Goal: Information Seeking & Learning: Learn about a topic

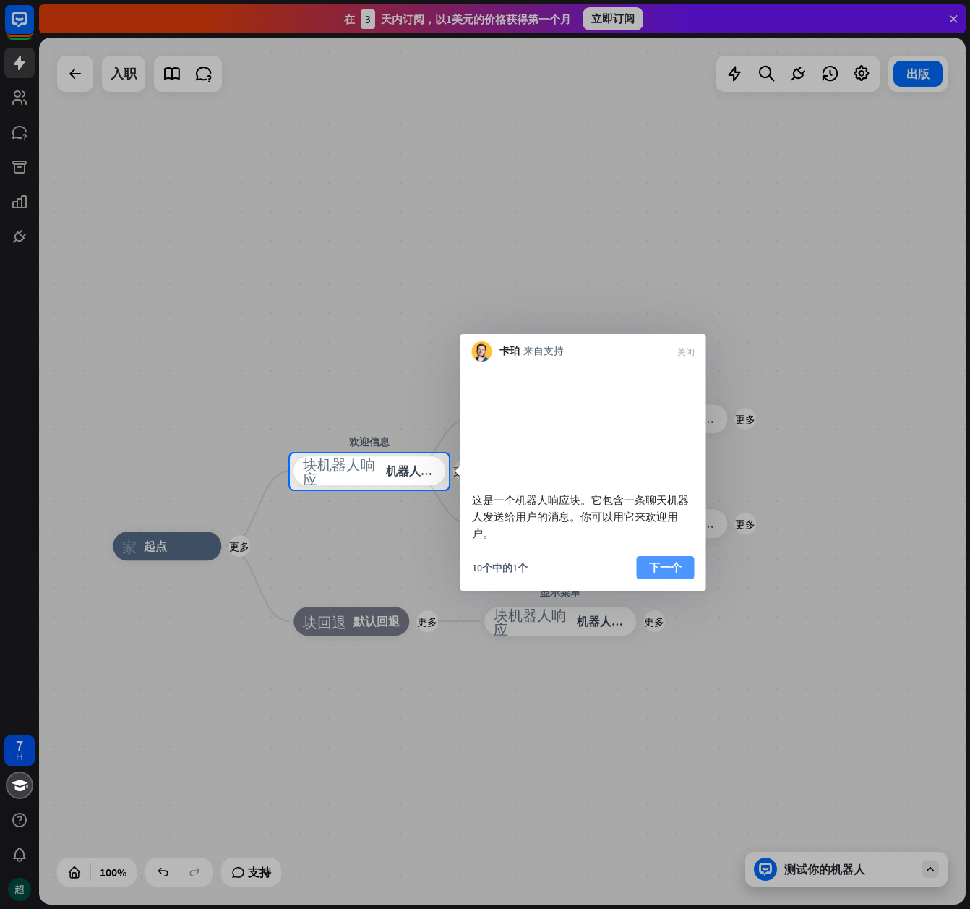
click at [661, 579] on button "下一个" at bounding box center [666, 567] width 58 height 23
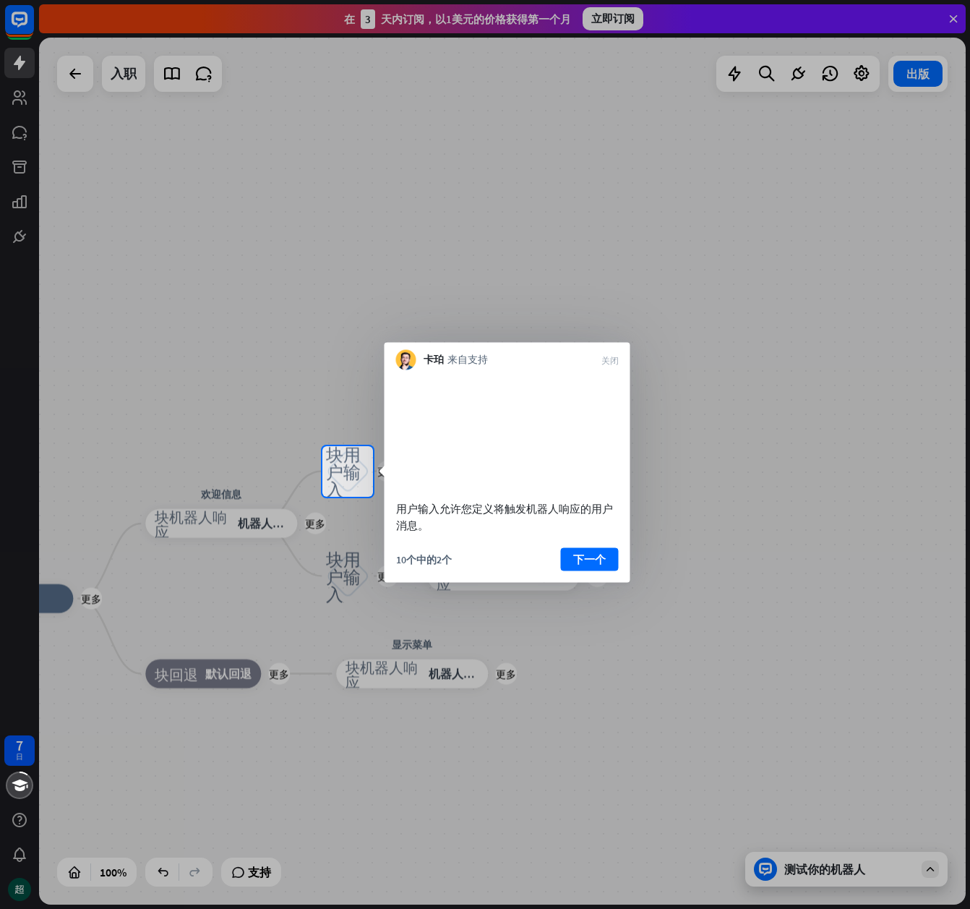
click at [583, 562] on div "用户输入允许您定义将触发机器人响应的用户消息。 10个中的2个 下一个" at bounding box center [508, 476] width 246 height 212
click at [600, 570] on button "下一个" at bounding box center [590, 558] width 58 height 23
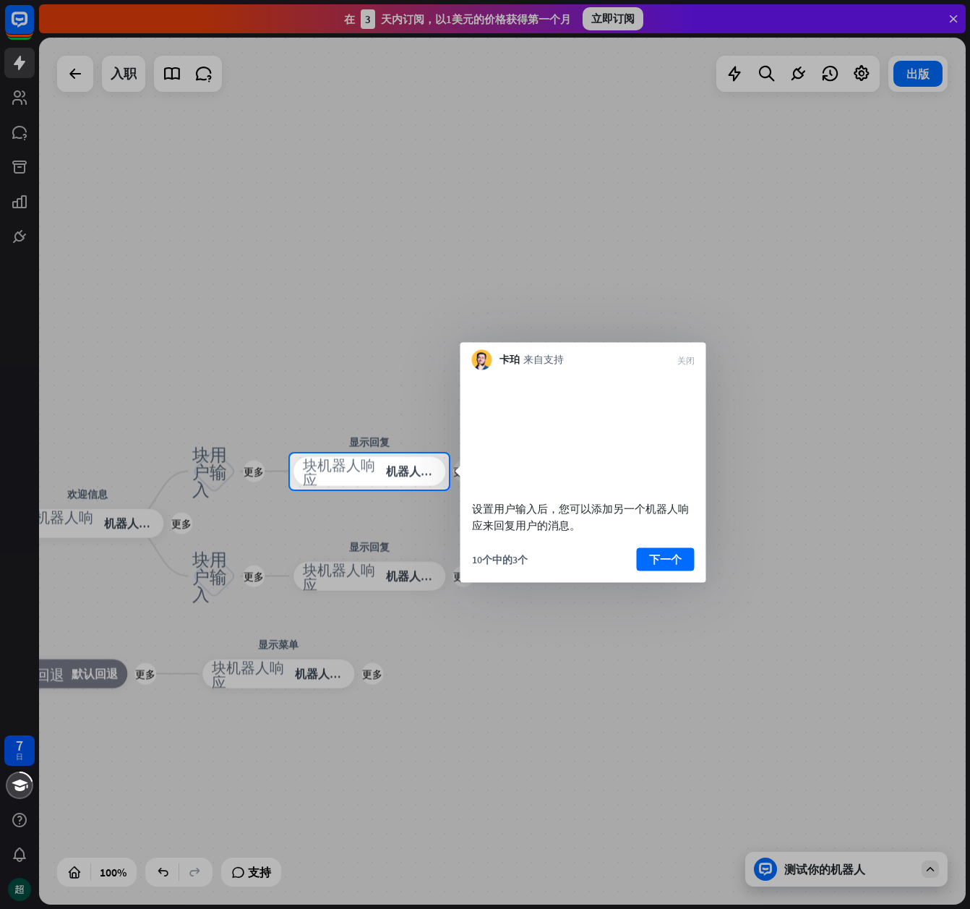
click at [653, 562] on div "设置用户输入后，您可以添加另一个机器人响应来回复用户的消息。 10个中的3个 下一个" at bounding box center [583, 476] width 246 height 212
click at [655, 568] on button "下一个" at bounding box center [666, 558] width 58 height 23
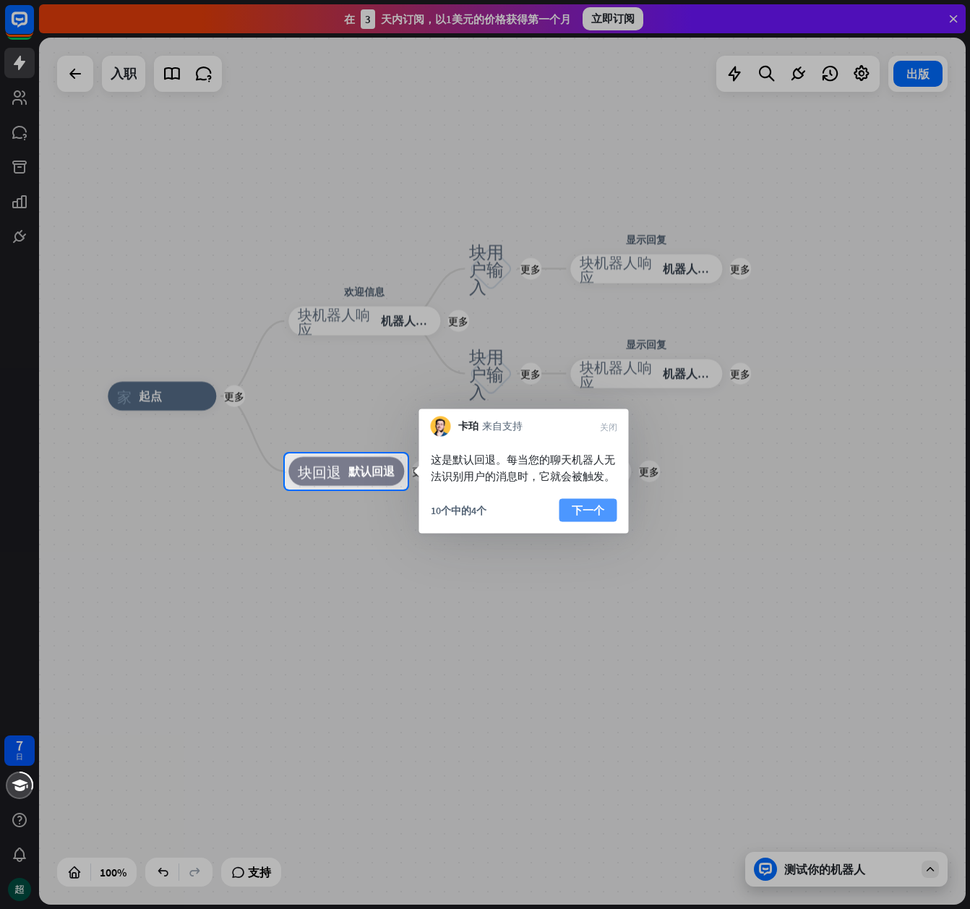
click at [594, 510] on button "下一个" at bounding box center [588, 510] width 58 height 23
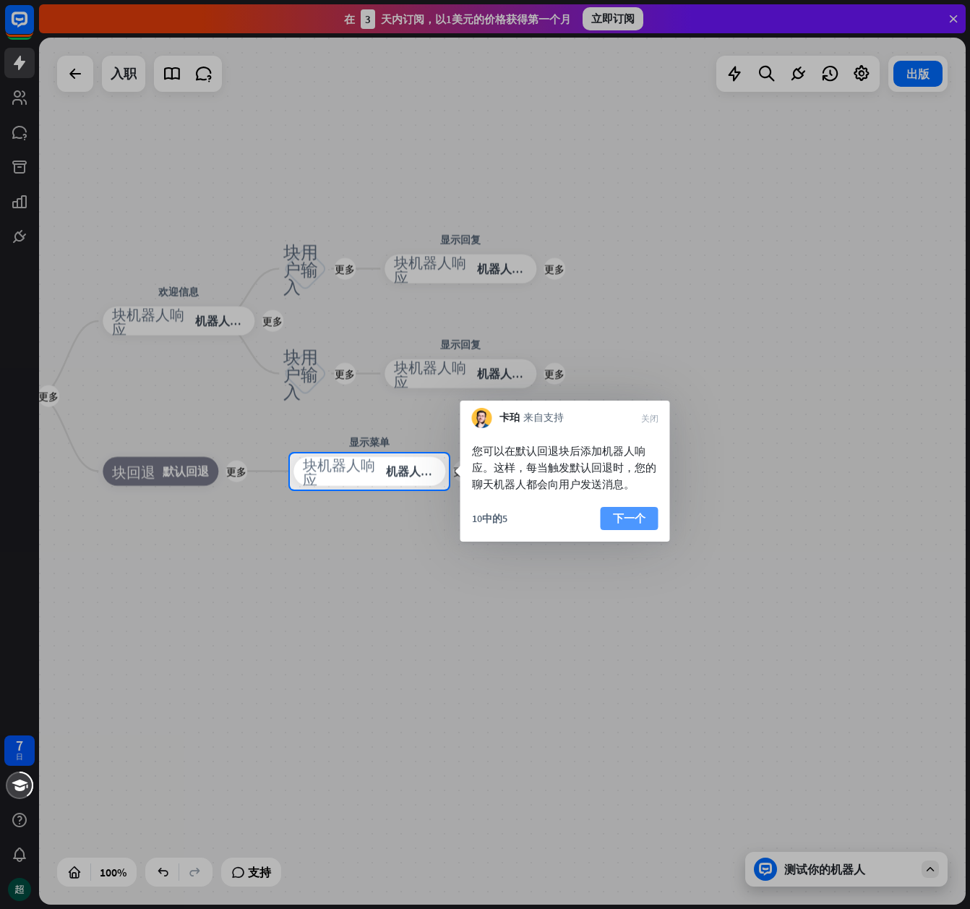
click at [632, 509] on button "下一个" at bounding box center [630, 518] width 58 height 23
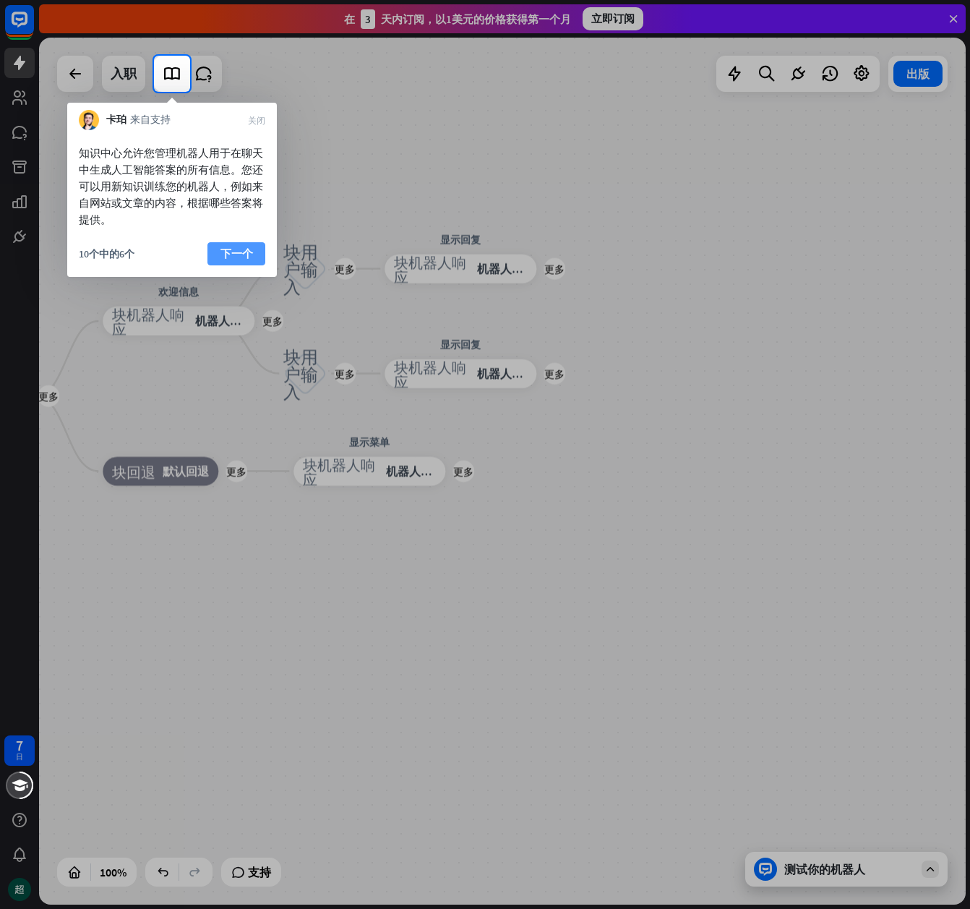
click at [241, 245] on button "下一个" at bounding box center [236, 253] width 58 height 23
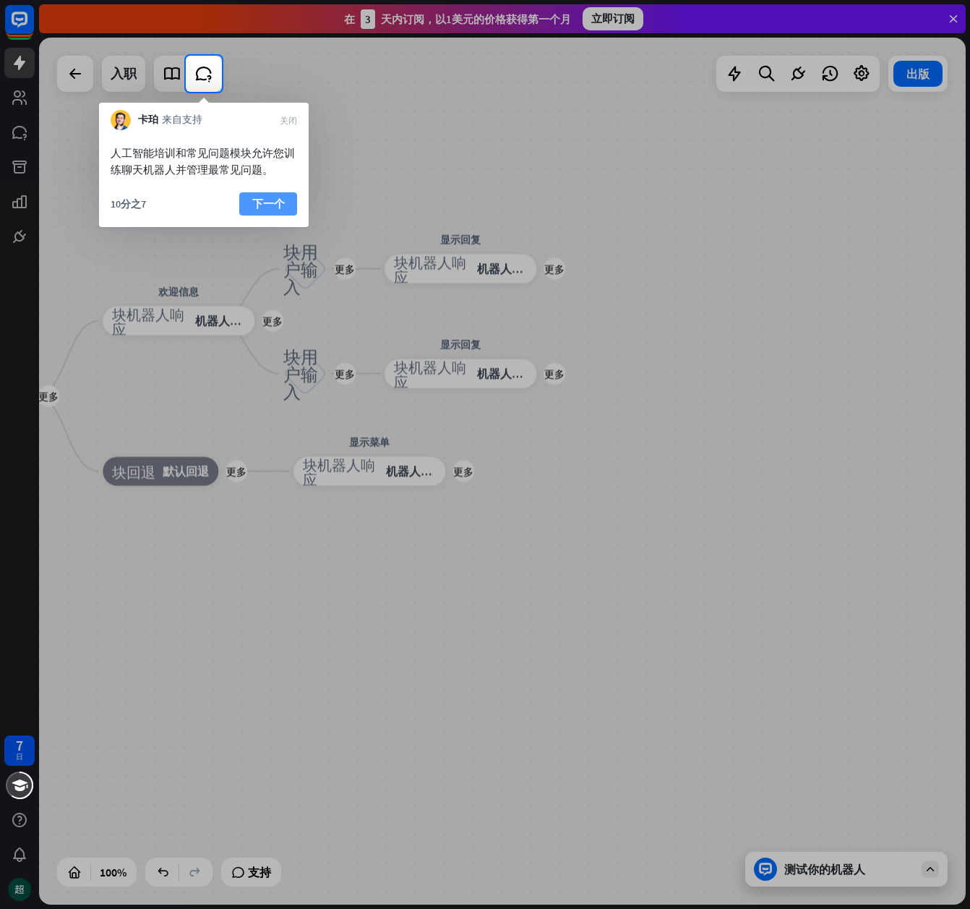
click at [275, 207] on button "下一个" at bounding box center [268, 203] width 58 height 23
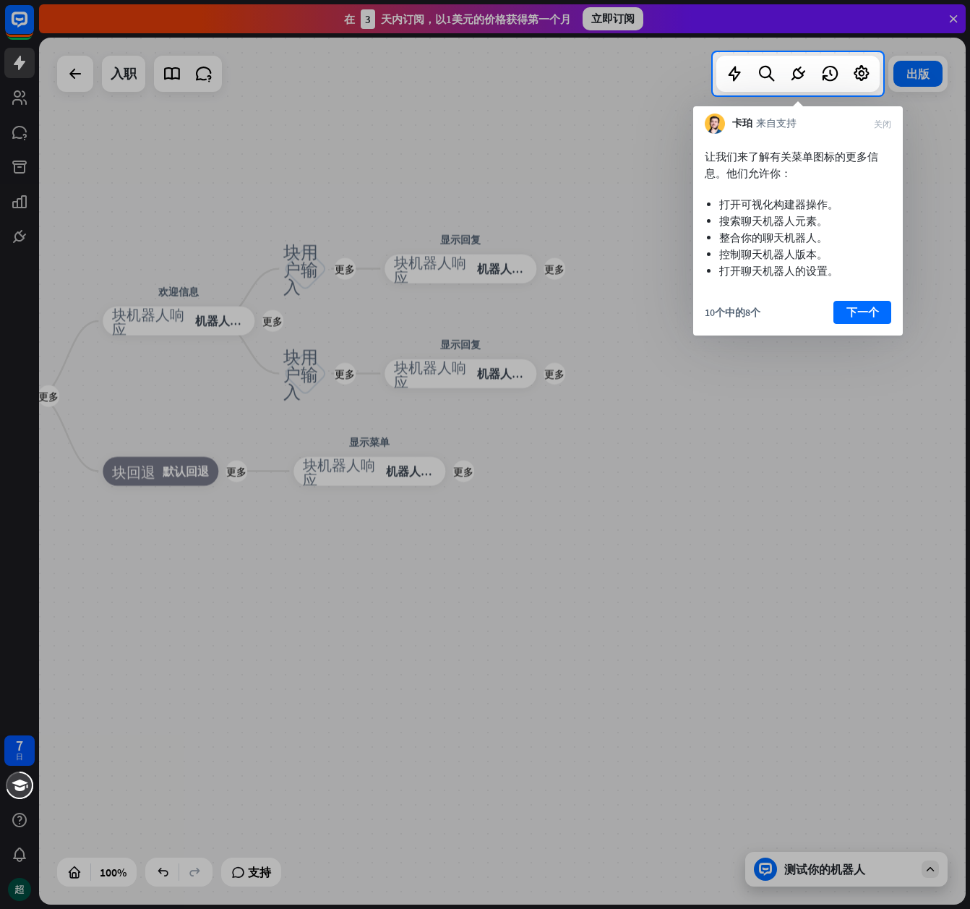
click at [867, 299] on div "让我们来了解有关菜单图标的更多信息。他们允许你： 打开可视化构建器操作。 搜索聊天机器人元素。 整合你的聊天机器人。 控制聊天机器人版本。 打开聊天机器人的设…" at bounding box center [798, 235] width 210 height 202
click at [841, 307] on button "下一个" at bounding box center [862, 312] width 58 height 23
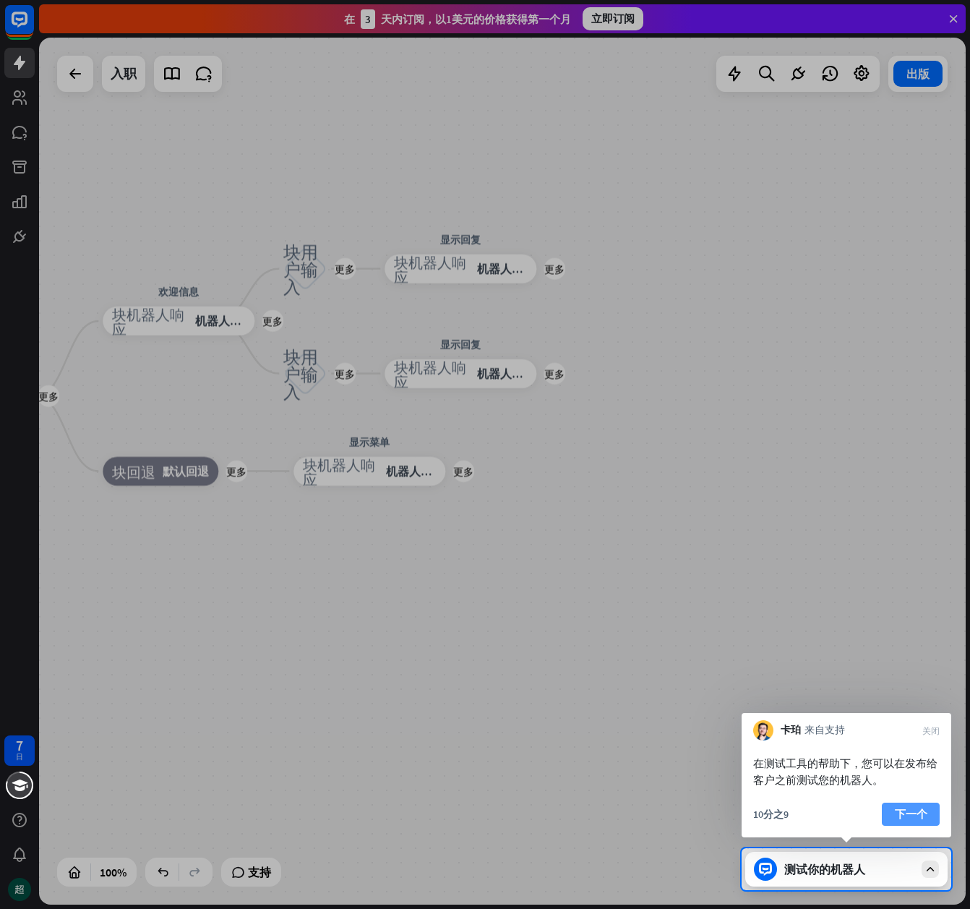
click at [910, 819] on button "下一个" at bounding box center [911, 813] width 58 height 23
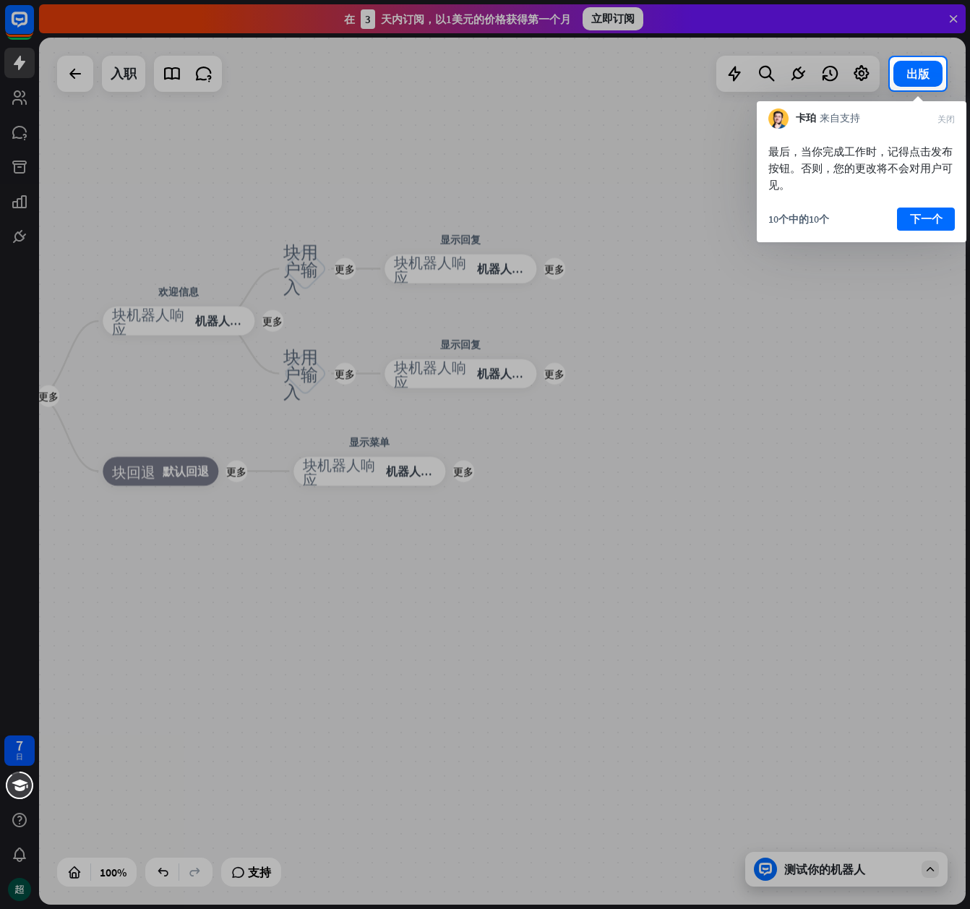
click at [930, 205] on div "最后，当你完成工作时，记得点击发布按钮。否则，您的更改将不会对用户可见。 10个中的10个 下一个" at bounding box center [862, 185] width 210 height 113
click at [927, 210] on button "下一个" at bounding box center [926, 218] width 58 height 23
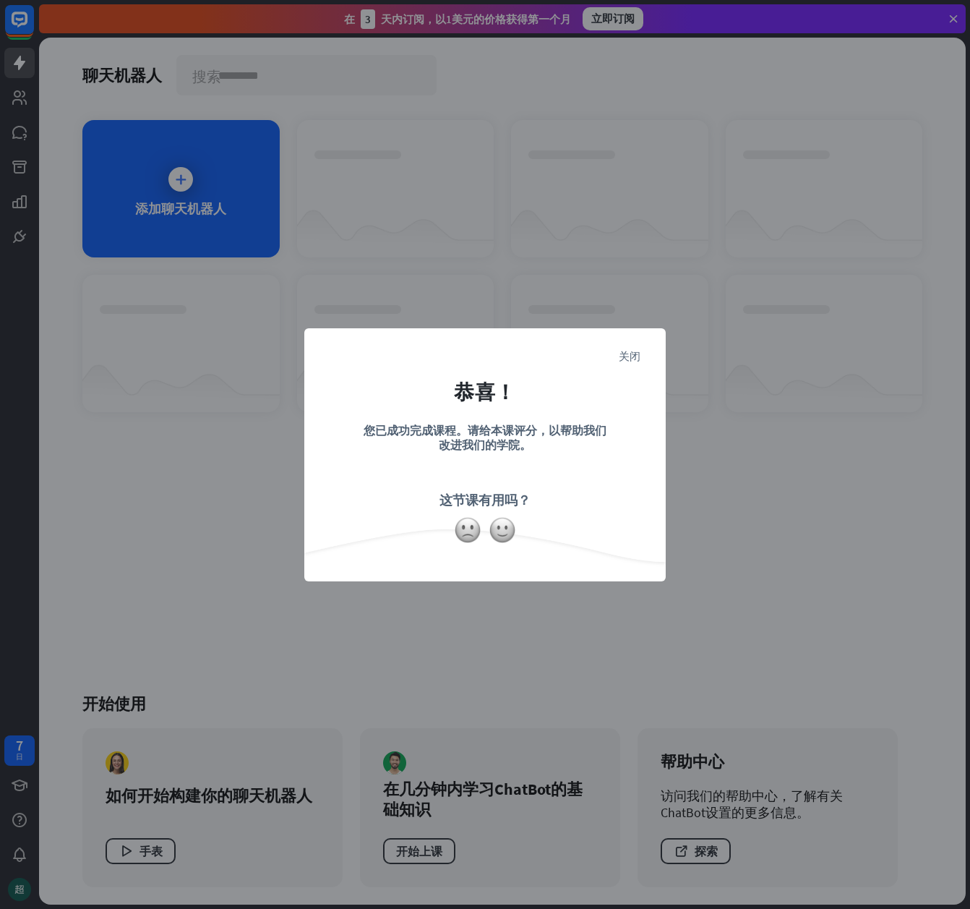
click at [651, 352] on div "关闭 恭喜！ 您已成功完成课程。请给本课评分，以帮助我们改进我们的学院。 这节课有用吗？" at bounding box center [484, 454] width 361 height 253
click at [637, 353] on icon "关闭" at bounding box center [630, 355] width 22 height 11
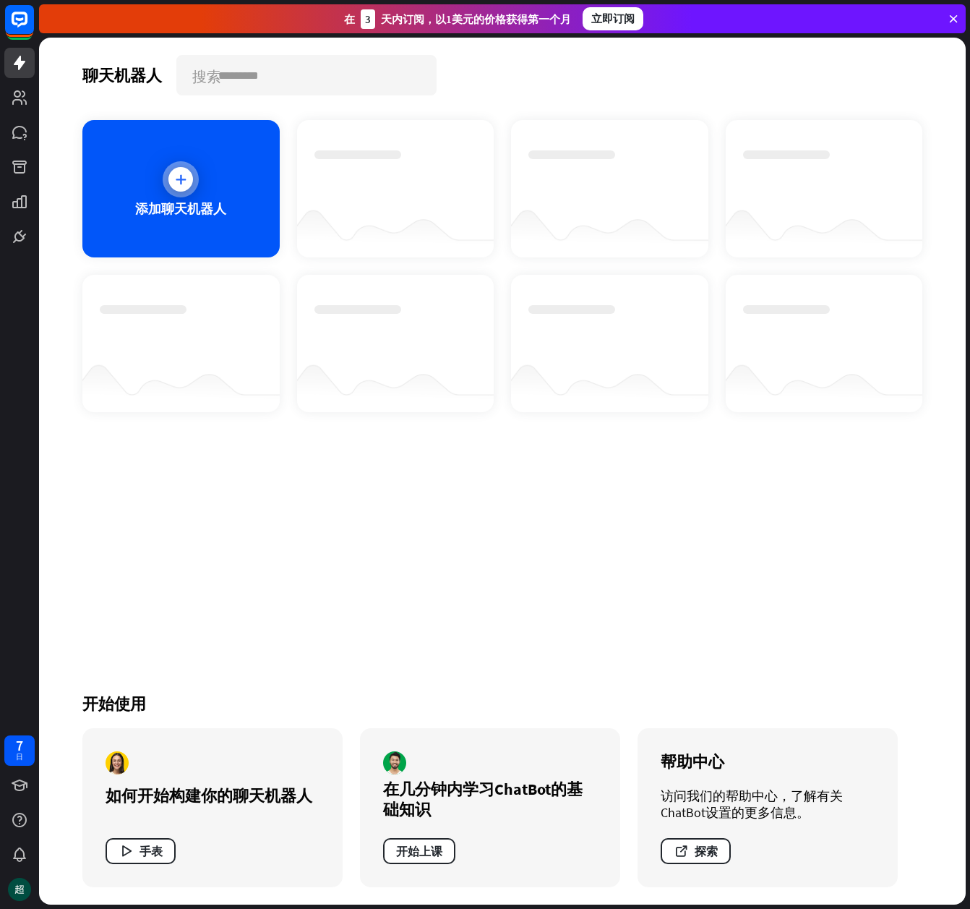
click at [180, 172] on icon at bounding box center [180, 179] width 14 height 14
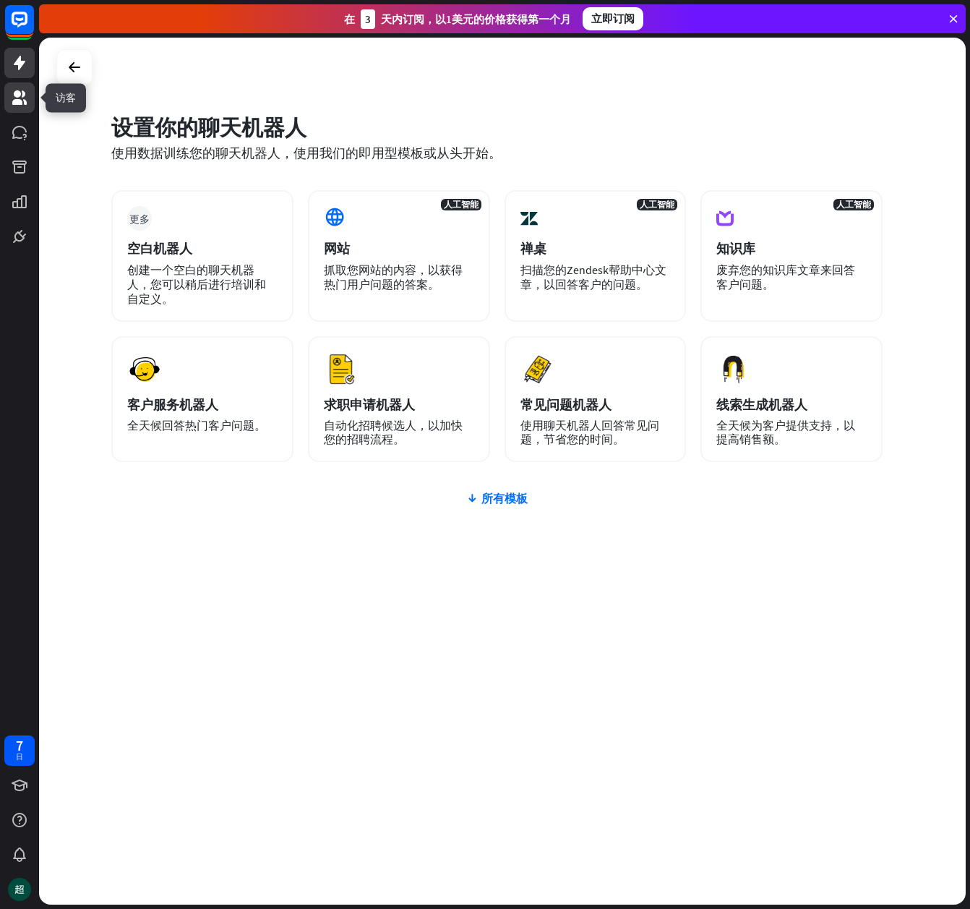
click at [25, 108] on link at bounding box center [19, 97] width 30 height 30
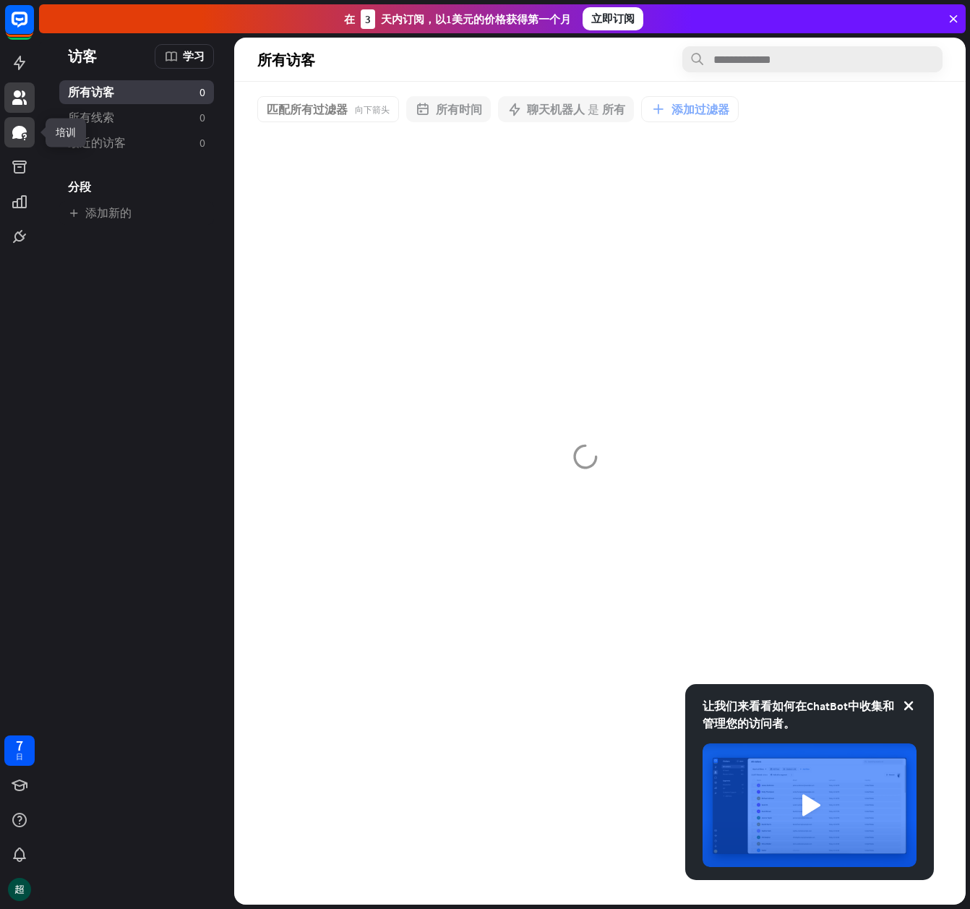
click at [20, 131] on icon at bounding box center [19, 132] width 14 height 13
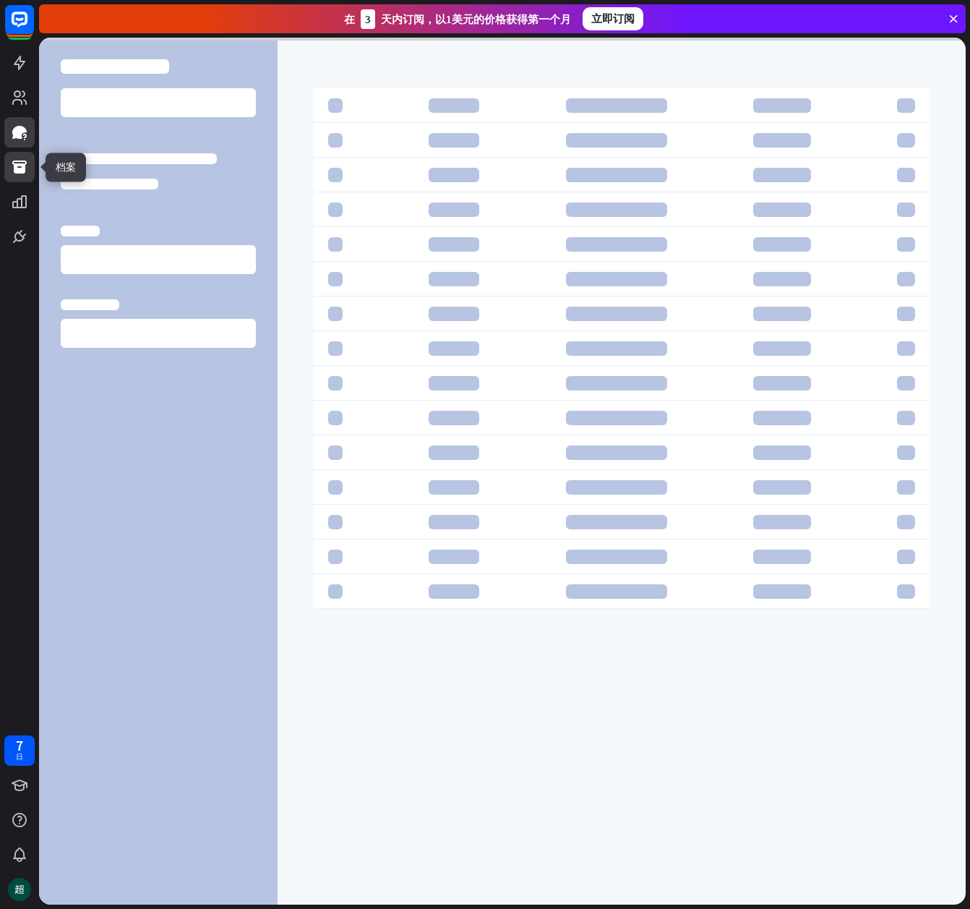
click at [20, 173] on icon at bounding box center [19, 166] width 14 height 13
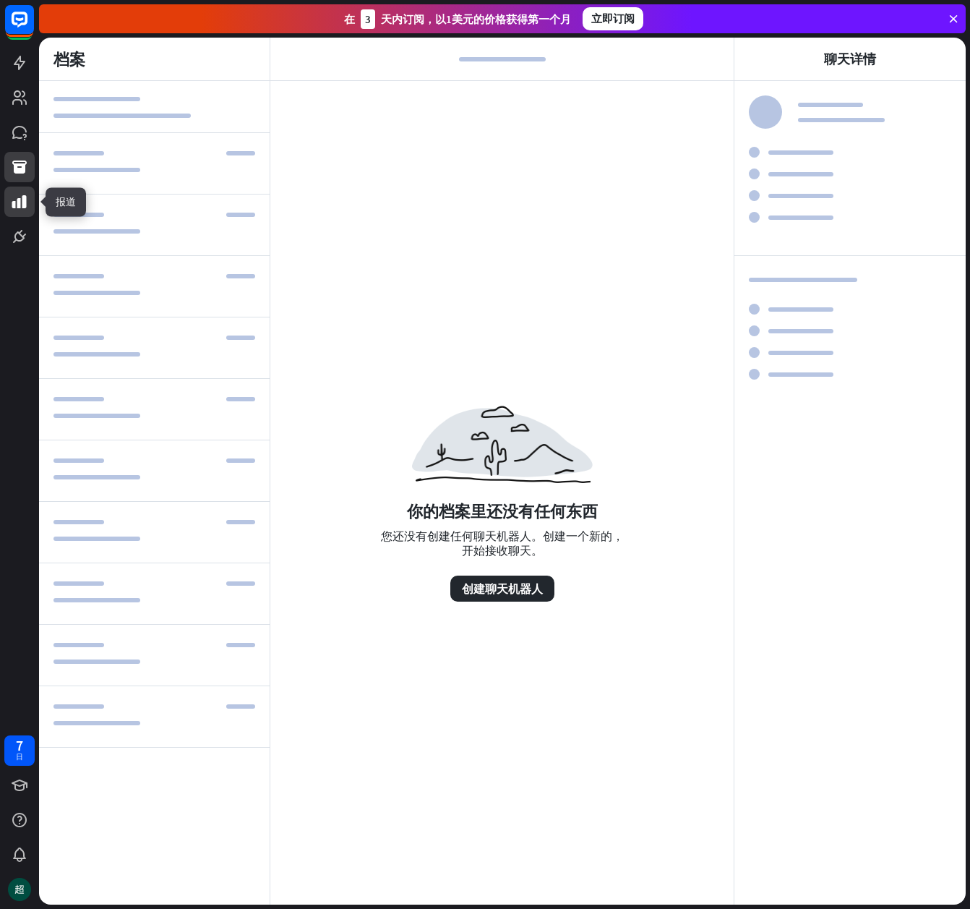
click at [16, 205] on icon at bounding box center [19, 201] width 17 height 17
